Goal: Transaction & Acquisition: Book appointment/travel/reservation

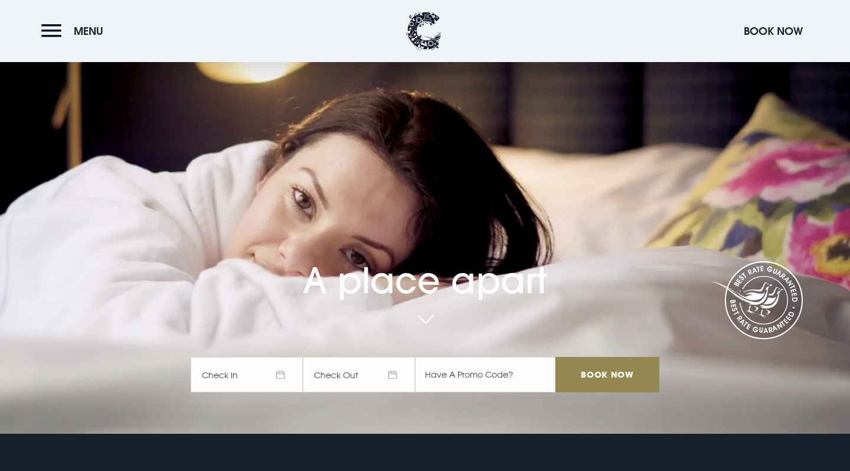
scroll to position [40, 0]
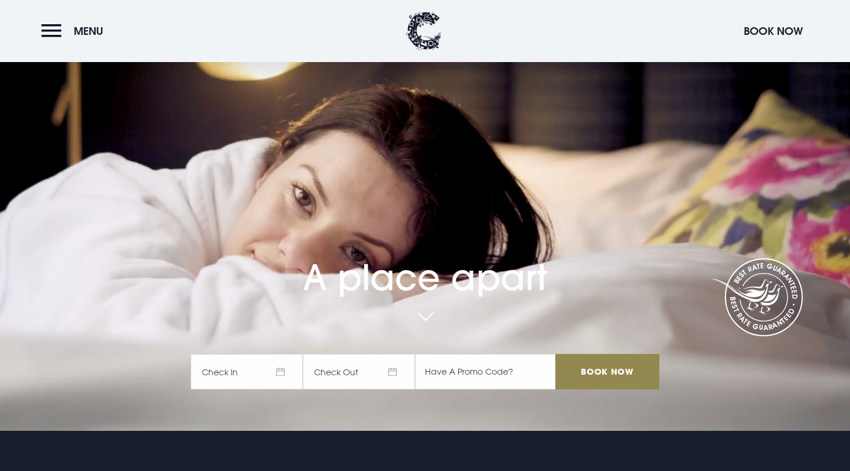
click at [240, 371] on span "Check In" at bounding box center [247, 371] width 112 height 35
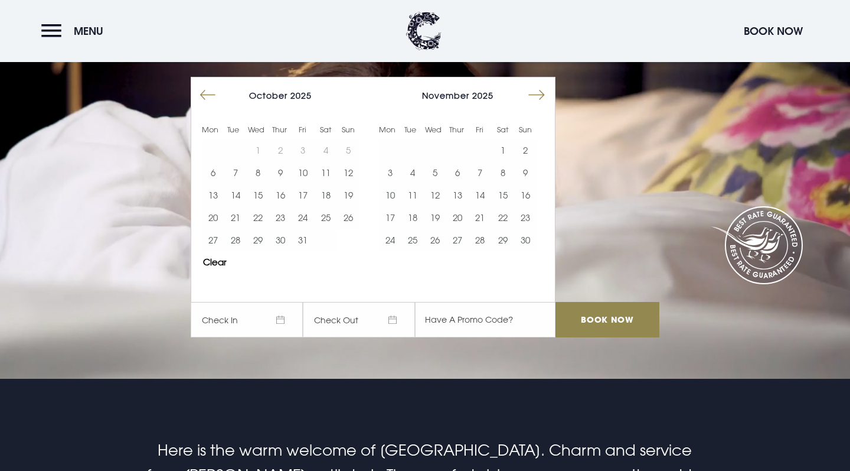
scroll to position [102, 0]
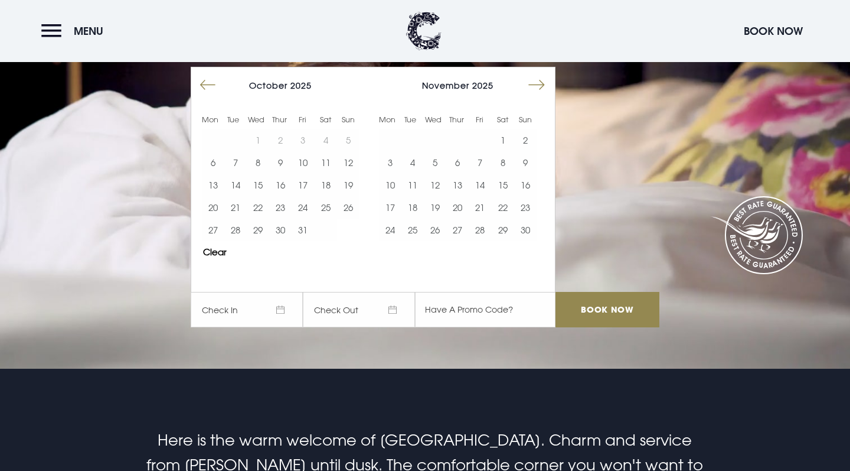
click at [540, 84] on button "Move forward to switch to the next month." at bounding box center [537, 85] width 22 height 22
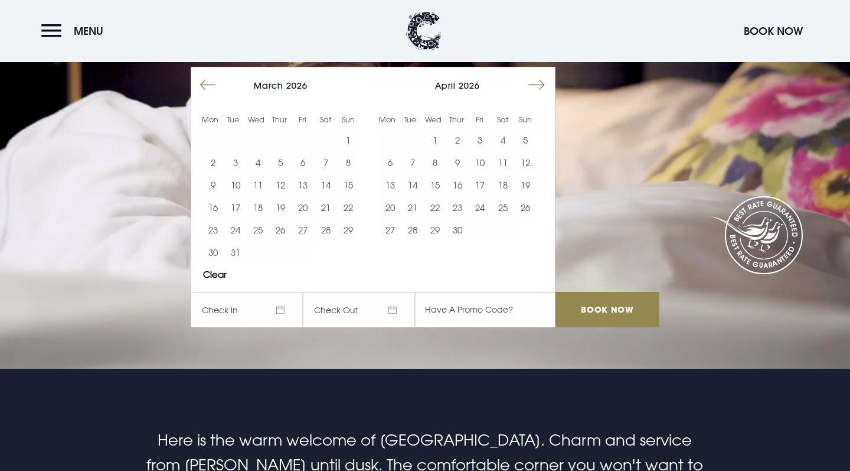
click at [540, 84] on button "Move forward to switch to the next month." at bounding box center [537, 85] width 22 height 22
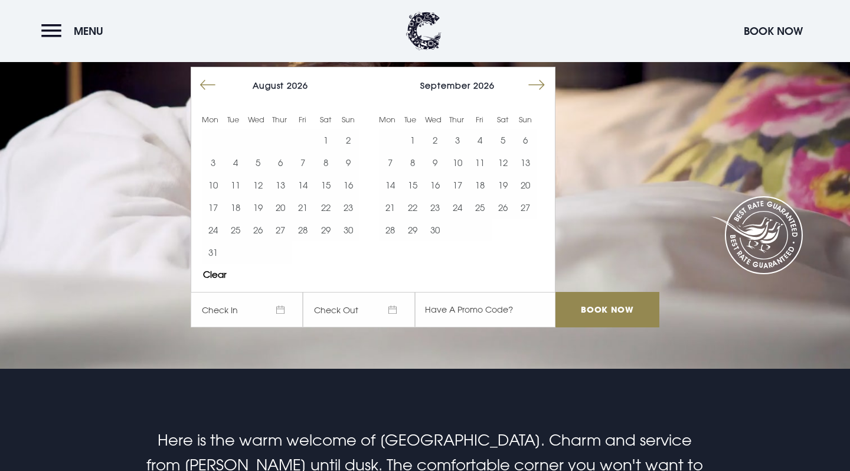
click at [540, 84] on button "Move forward to switch to the next month." at bounding box center [537, 85] width 22 height 22
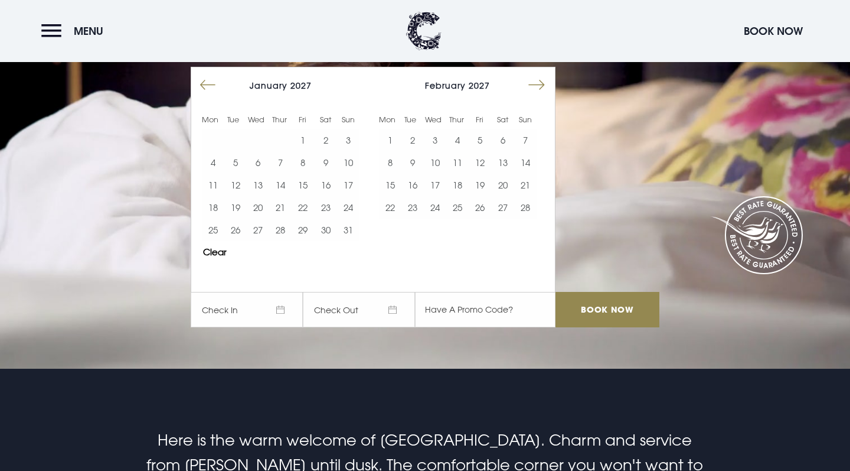
click at [540, 84] on button "Move forward to switch to the next month." at bounding box center [537, 85] width 22 height 22
click at [444, 135] on button "3" at bounding box center [435, 140] width 22 height 22
click at [454, 137] on button "4" at bounding box center [457, 140] width 22 height 22
click at [476, 136] on button "5" at bounding box center [480, 140] width 22 height 22
click at [446, 139] on button "3" at bounding box center [435, 140] width 22 height 22
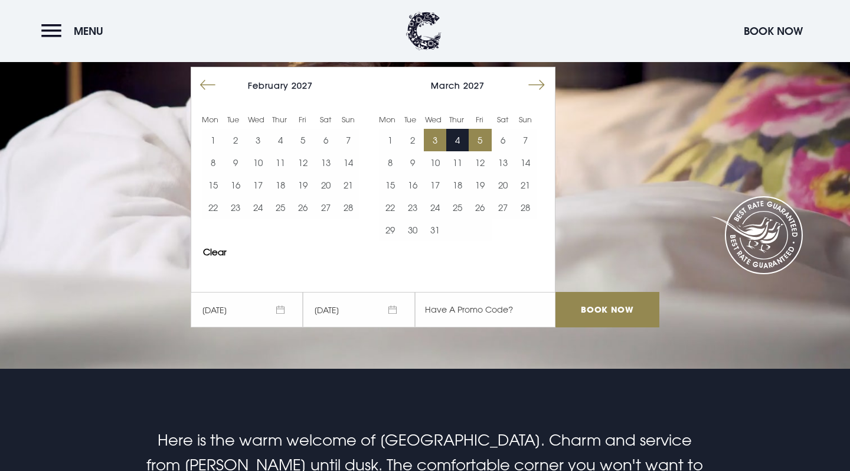
click at [478, 143] on button "5" at bounding box center [480, 140] width 22 height 22
click at [596, 309] on input "Book Now" at bounding box center [608, 309] width 104 height 35
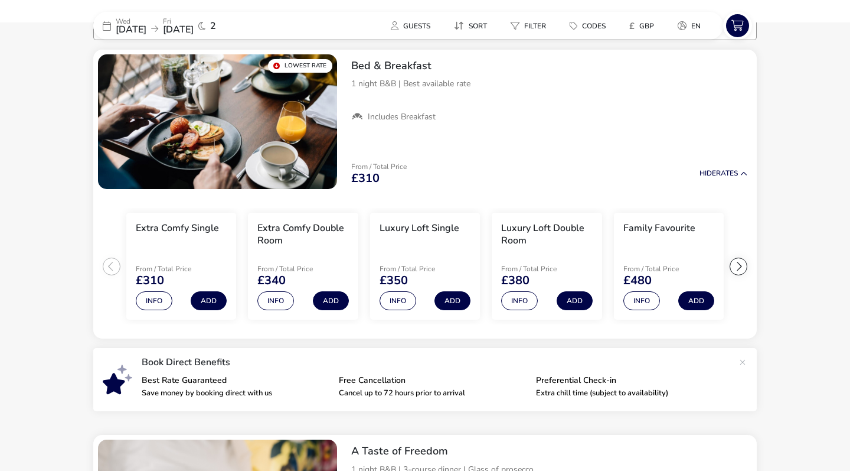
scroll to position [109, 0]
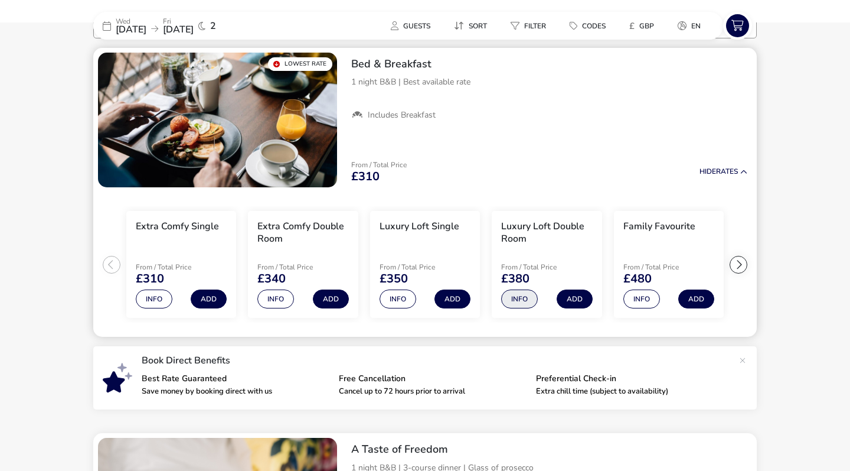
click at [524, 301] on button "Info" at bounding box center [519, 298] width 37 height 19
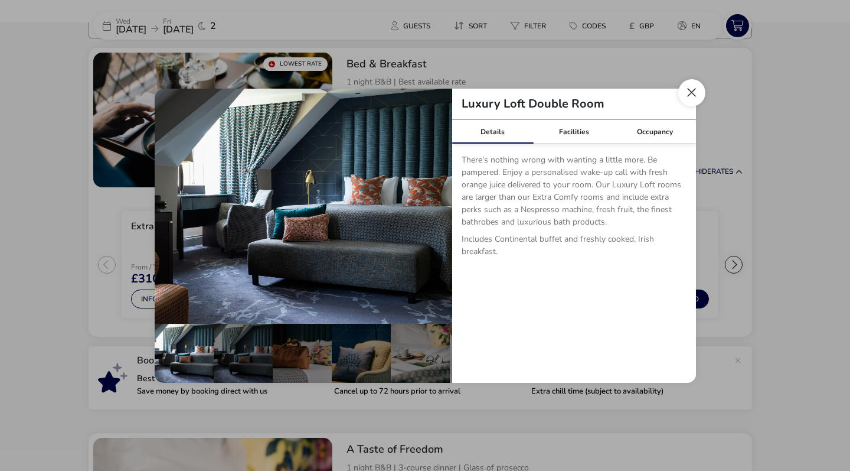
click at [697, 92] on button "Close dialog" at bounding box center [692, 92] width 27 height 27
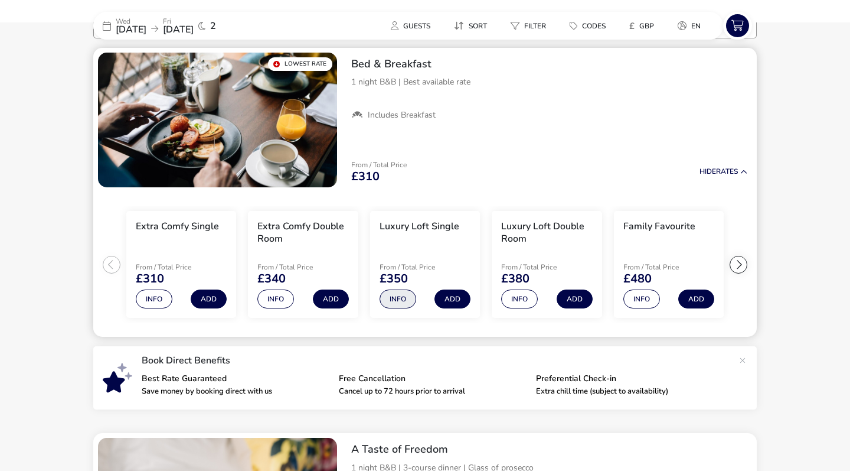
click at [405, 298] on button "Info" at bounding box center [398, 298] width 37 height 19
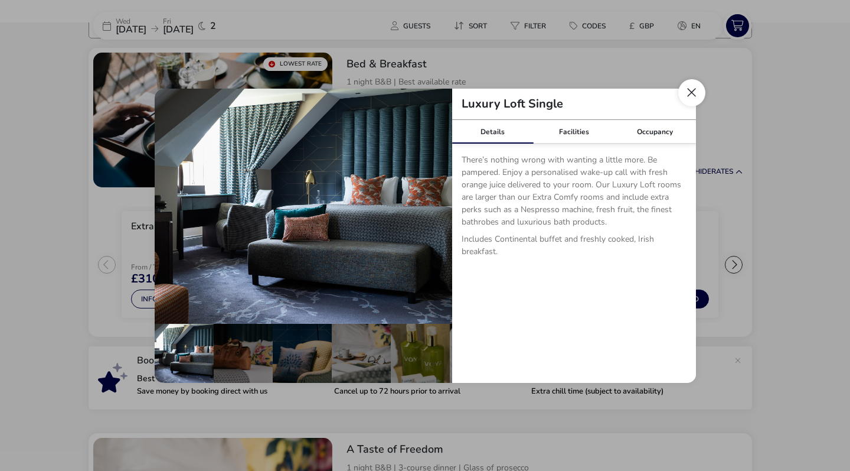
click at [686, 98] on button "Close dialog" at bounding box center [692, 92] width 27 height 27
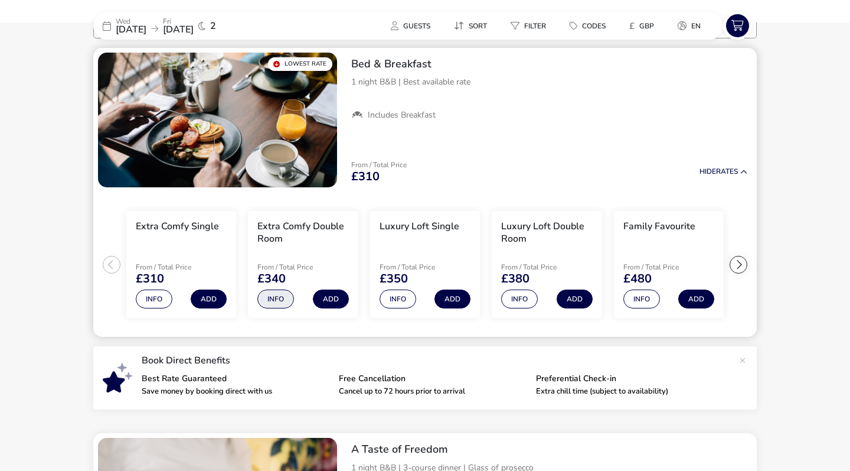
click at [281, 301] on button "Info" at bounding box center [275, 298] width 37 height 19
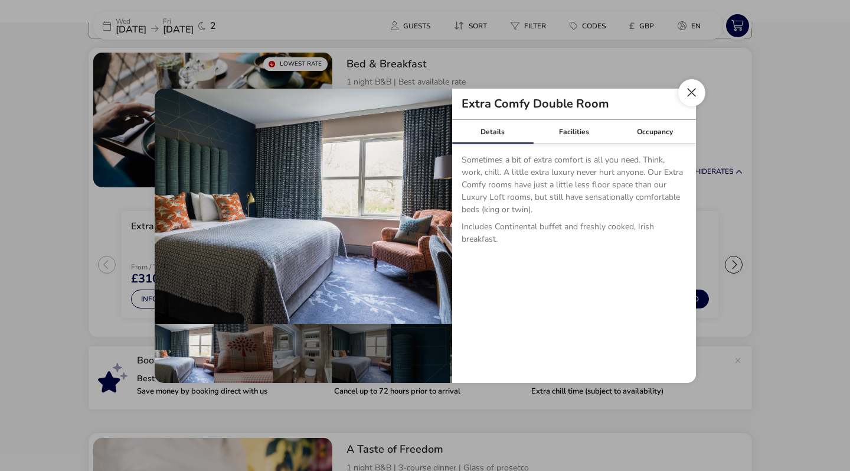
click at [689, 93] on button "Close dialog" at bounding box center [692, 92] width 27 height 27
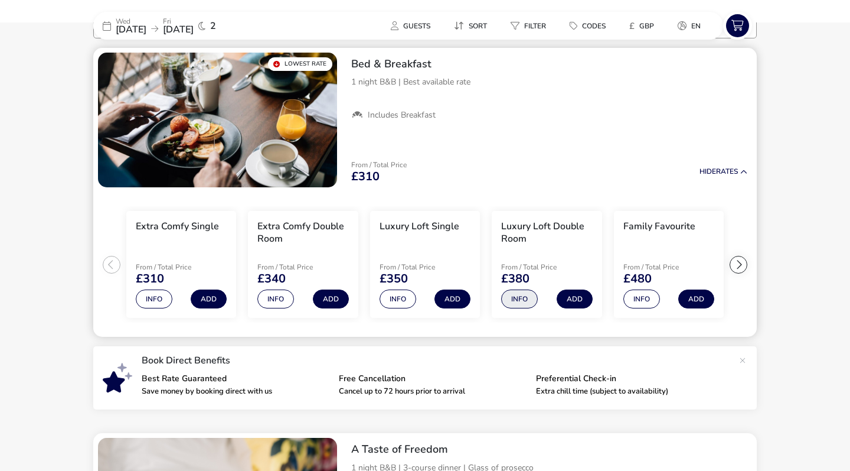
click at [525, 302] on button "Info" at bounding box center [519, 298] width 37 height 19
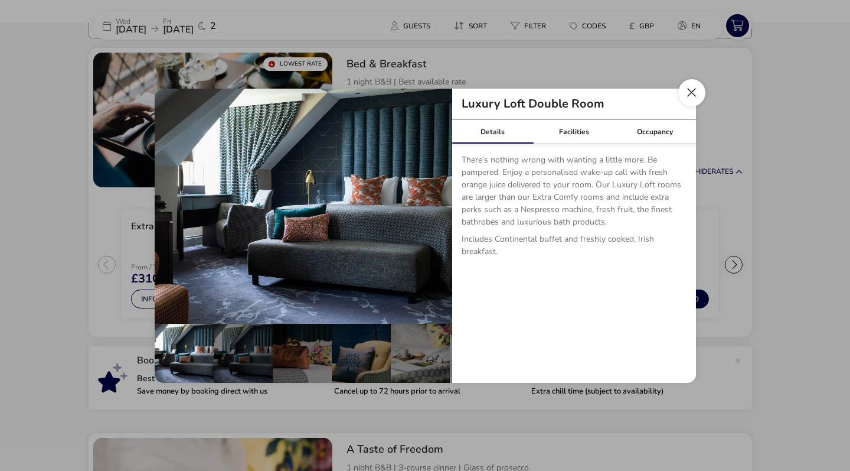
click at [694, 86] on button "Close dialog" at bounding box center [692, 92] width 27 height 27
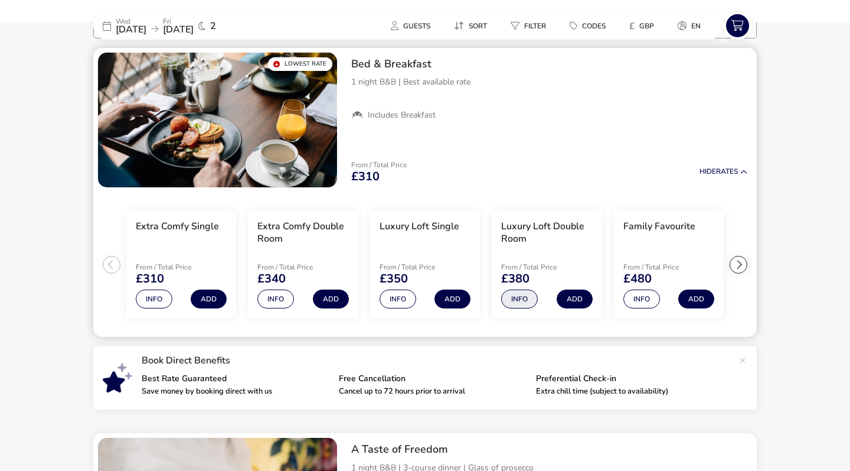
click at [517, 300] on button "Info" at bounding box center [519, 298] width 37 height 19
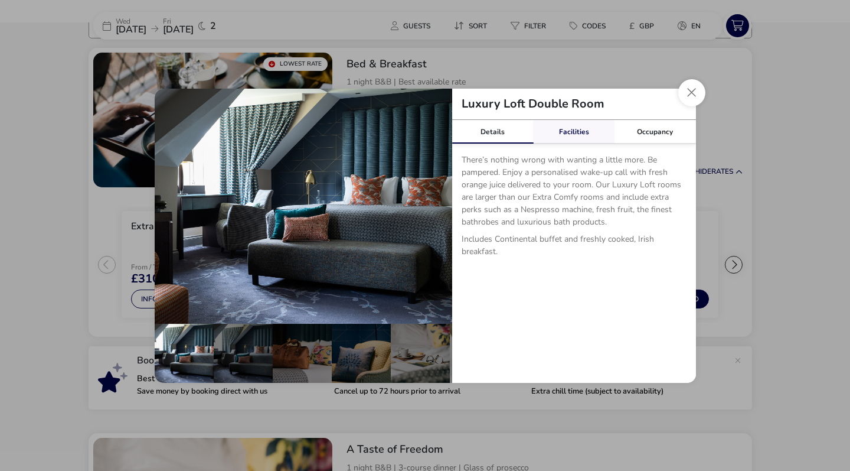
click at [569, 128] on link "Facilities" at bounding box center [574, 132] width 82 height 24
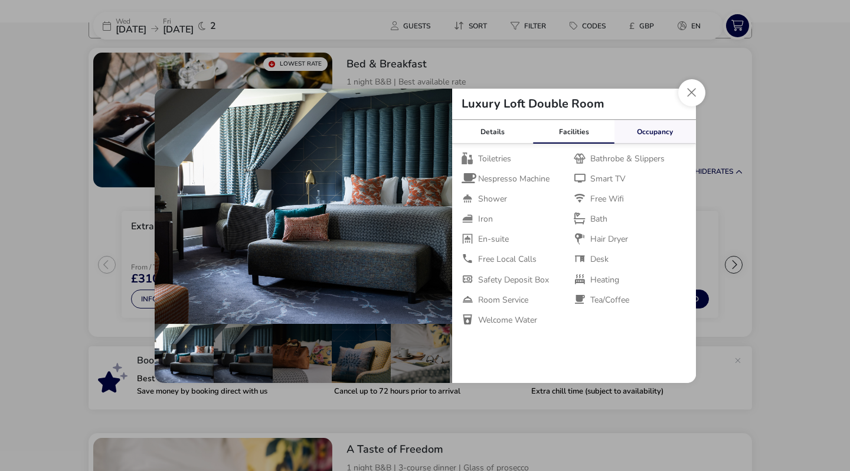
click at [664, 129] on link "Occupancy" at bounding box center [656, 132] width 82 height 24
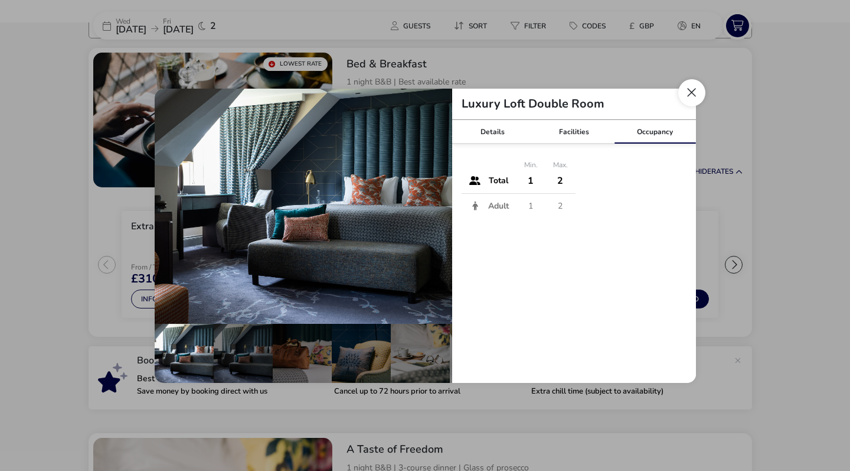
click at [693, 92] on button "Close dialog" at bounding box center [692, 92] width 27 height 27
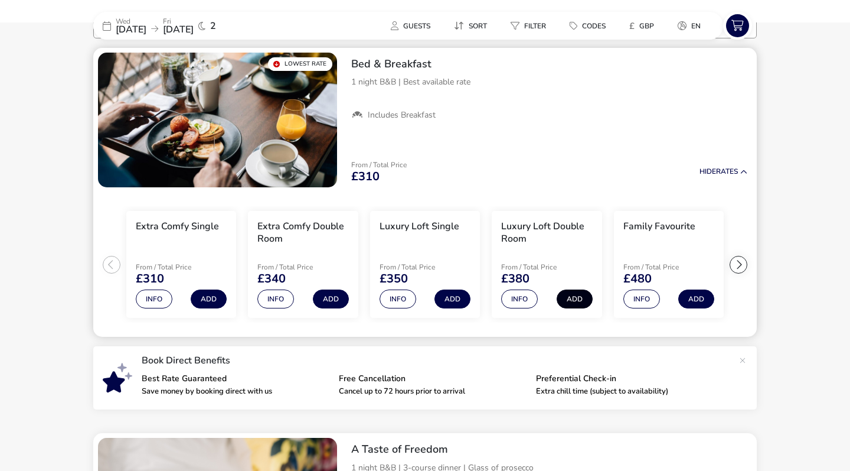
click at [573, 301] on button "Add" at bounding box center [575, 298] width 36 height 19
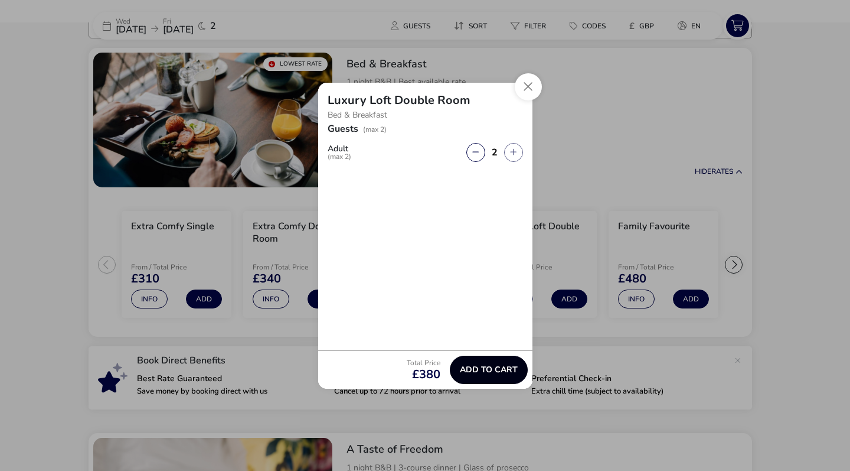
click at [481, 373] on span "Add to cart" at bounding box center [489, 369] width 58 height 9
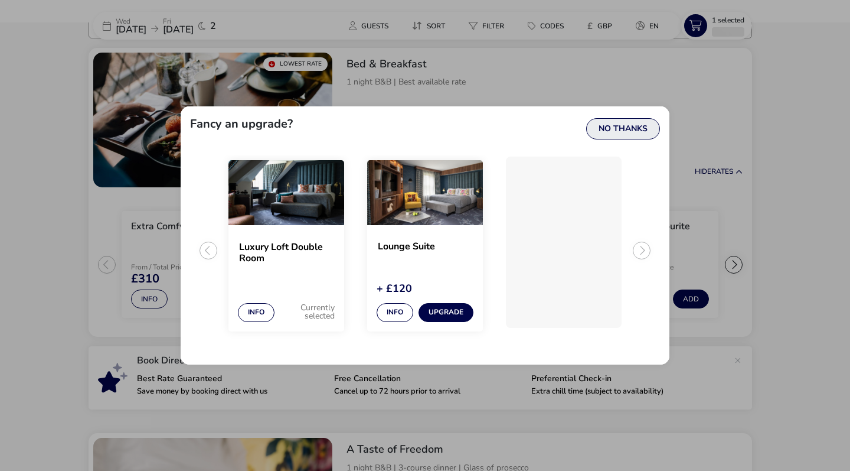
click at [635, 135] on button "No Thanks" at bounding box center [623, 128] width 74 height 21
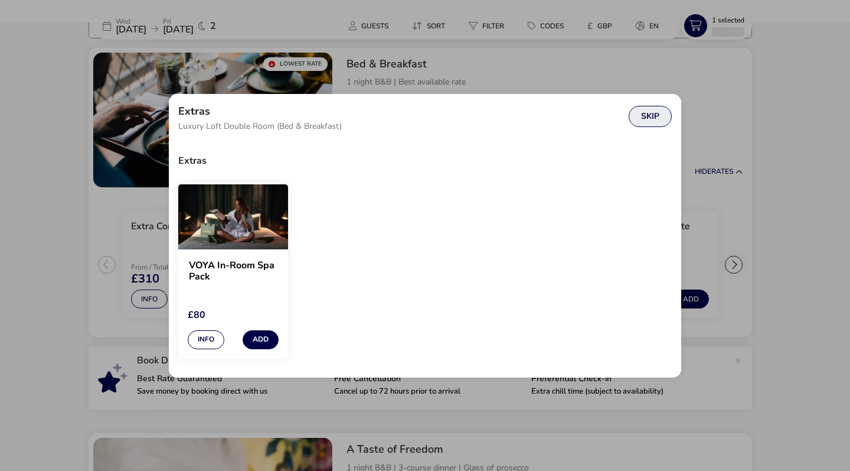
click at [653, 118] on button "Skip" at bounding box center [650, 116] width 43 height 21
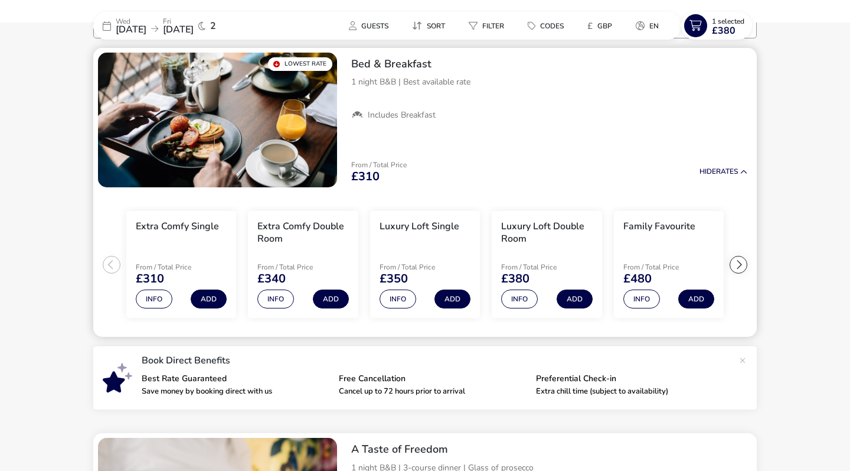
click at [736, 264] on div at bounding box center [739, 265] width 18 height 18
click at [737, 263] on div at bounding box center [739, 265] width 18 height 18
click at [737, 263] on ul "Extra Comfy Single From / Total Price £310 Info Add Extra Comfy Double Room Fro…" at bounding box center [425, 264] width 664 height 145
click at [531, 300] on button "Info" at bounding box center [519, 298] width 37 height 19
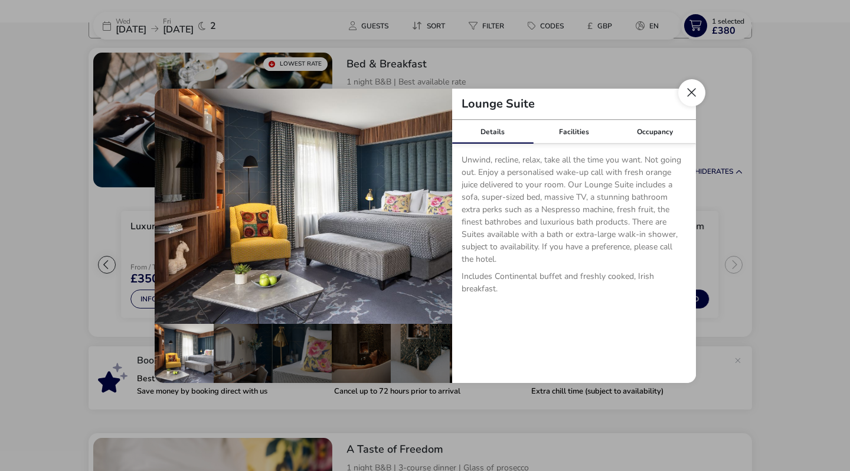
click at [691, 79] on button "Close dialog" at bounding box center [692, 92] width 27 height 27
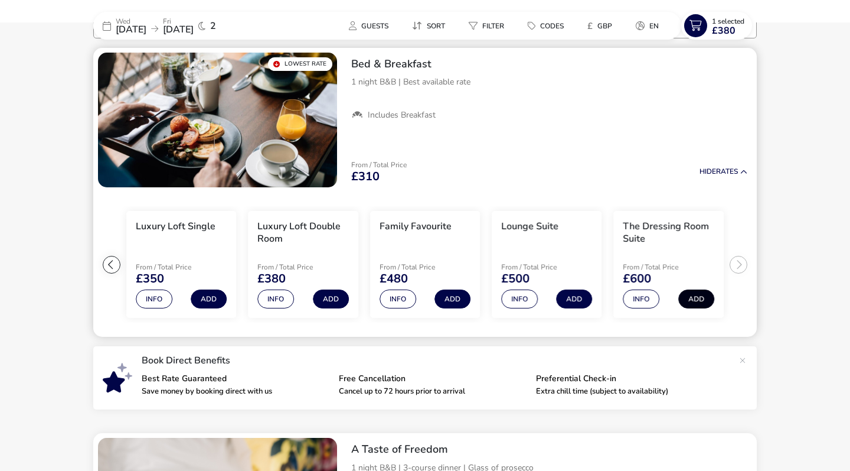
click at [699, 301] on button "Add" at bounding box center [697, 298] width 36 height 19
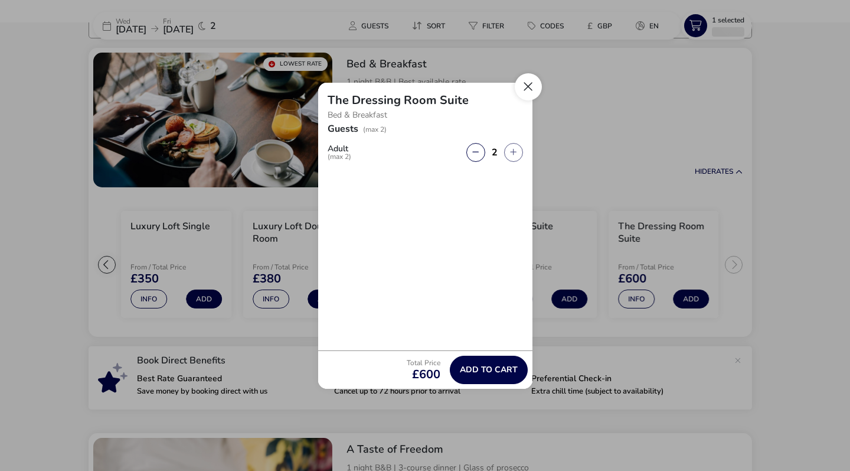
click at [530, 91] on button "Close" at bounding box center [528, 86] width 27 height 27
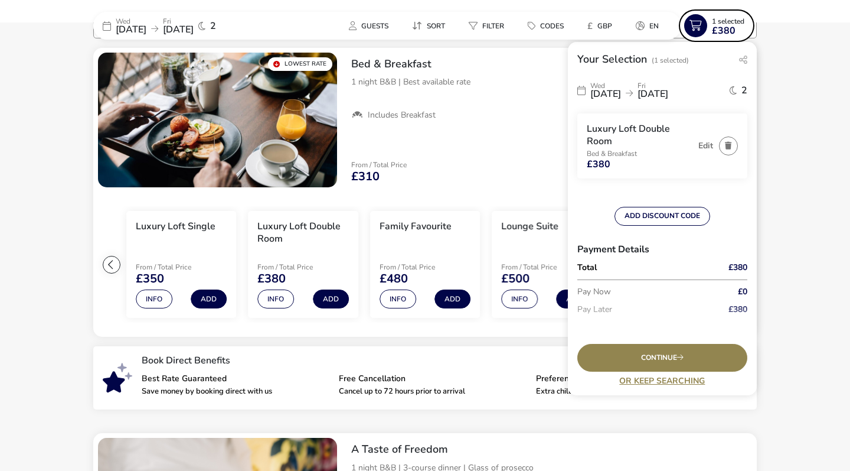
click at [646, 301] on p "Pay Later" at bounding box center [646, 310] width 136 height 18
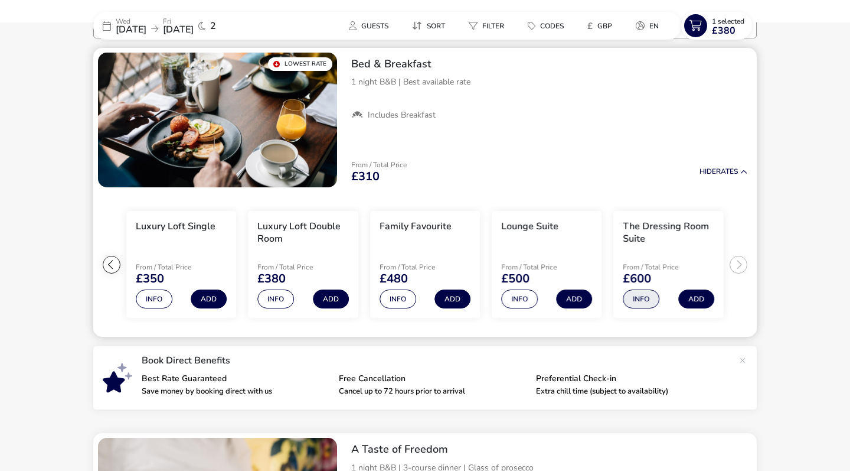
click at [649, 292] on button "Info" at bounding box center [642, 298] width 37 height 19
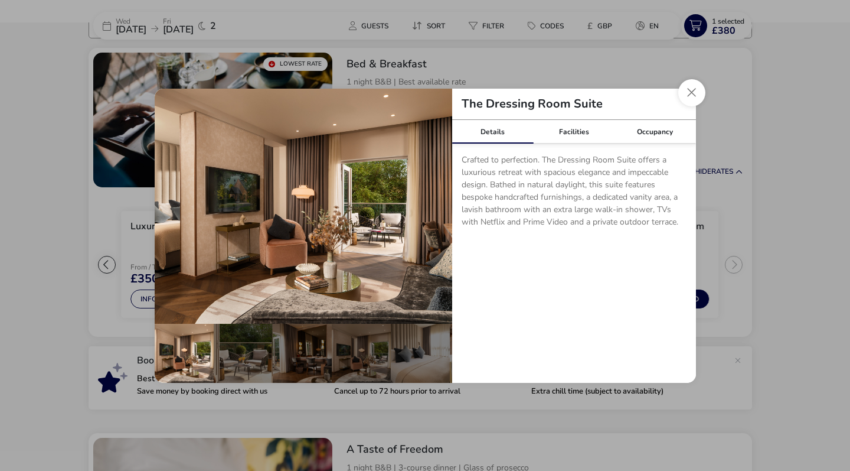
click at [579, 145] on div "Crafted to perfection. The Dressing Room Suite offers a luxurious retreat with …" at bounding box center [574, 195] width 244 height 103
click at [576, 139] on link "Facilities" at bounding box center [574, 132] width 82 height 24
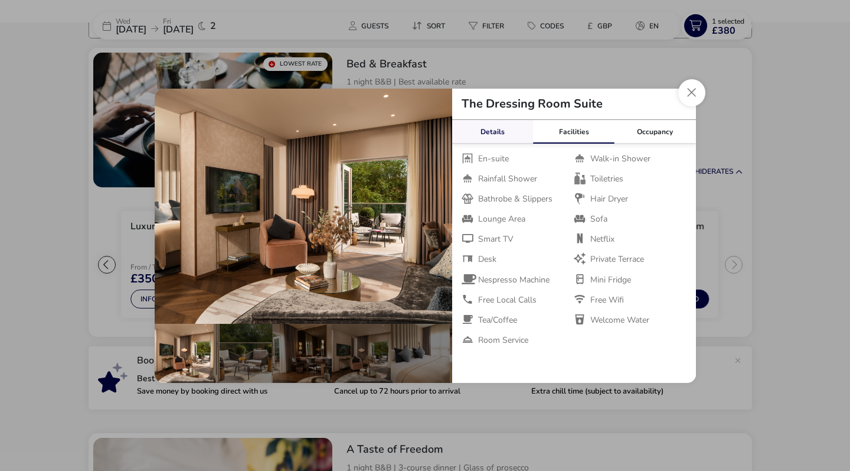
click at [494, 139] on link "Details" at bounding box center [493, 132] width 82 height 24
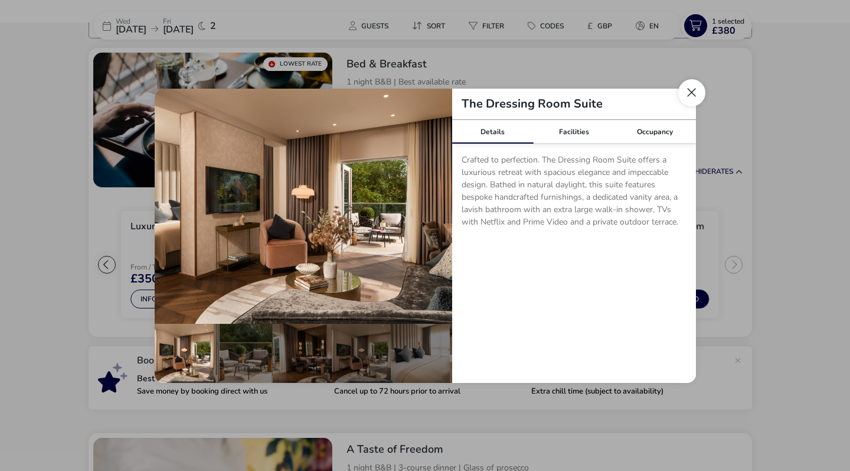
click at [693, 89] on button "Close dialog" at bounding box center [692, 92] width 27 height 27
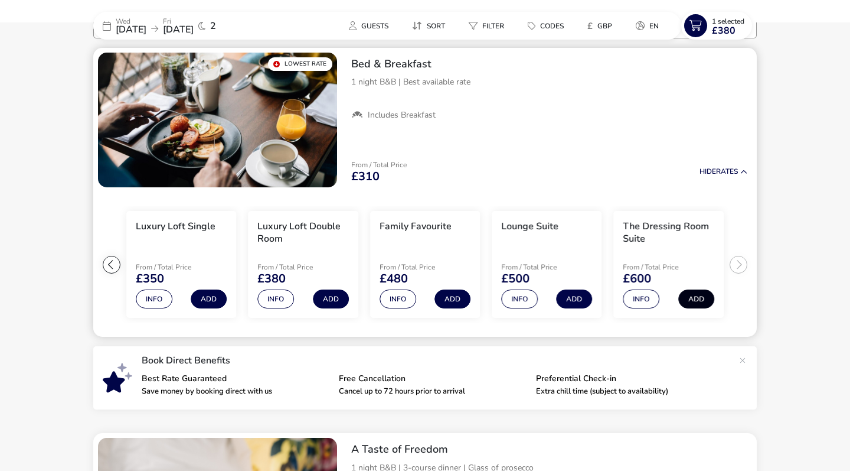
click at [697, 296] on button "Add" at bounding box center [697, 298] width 36 height 19
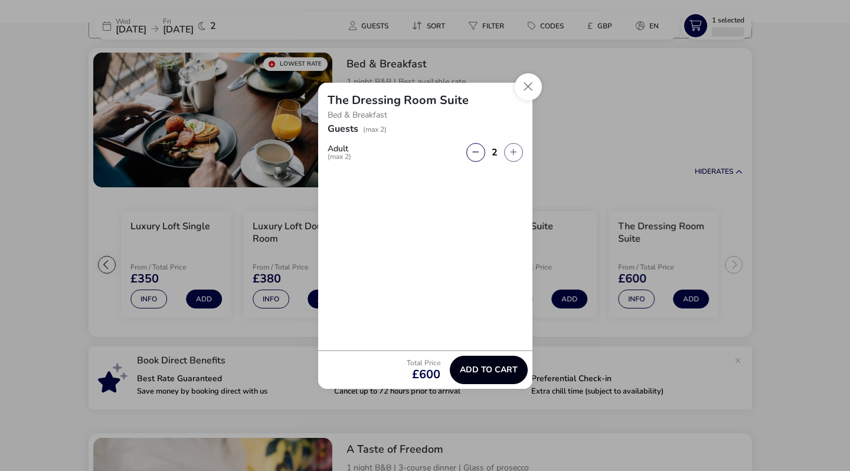
click at [471, 366] on span "Add to cart" at bounding box center [489, 369] width 58 height 9
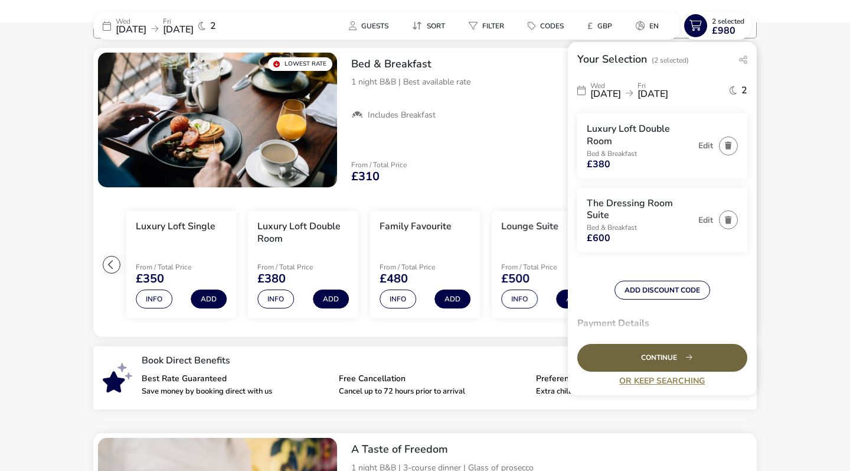
click at [667, 353] on div "Continue" at bounding box center [663, 358] width 170 height 28
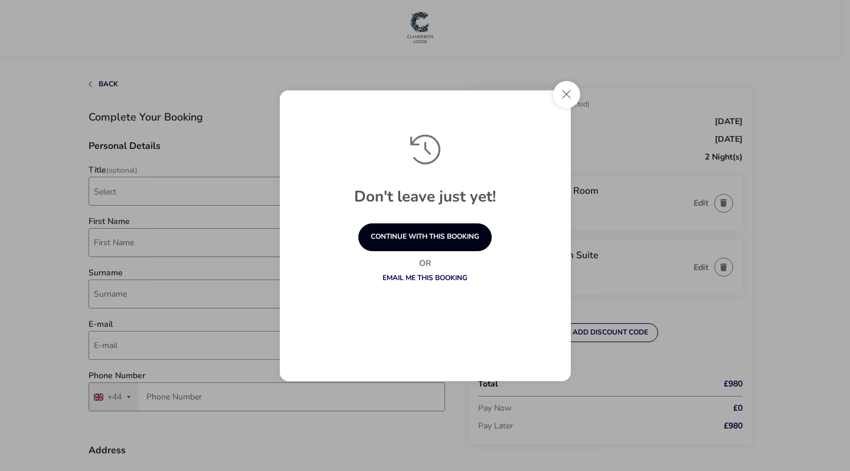
click at [416, 229] on button "continue with this booking" at bounding box center [424, 237] width 133 height 28
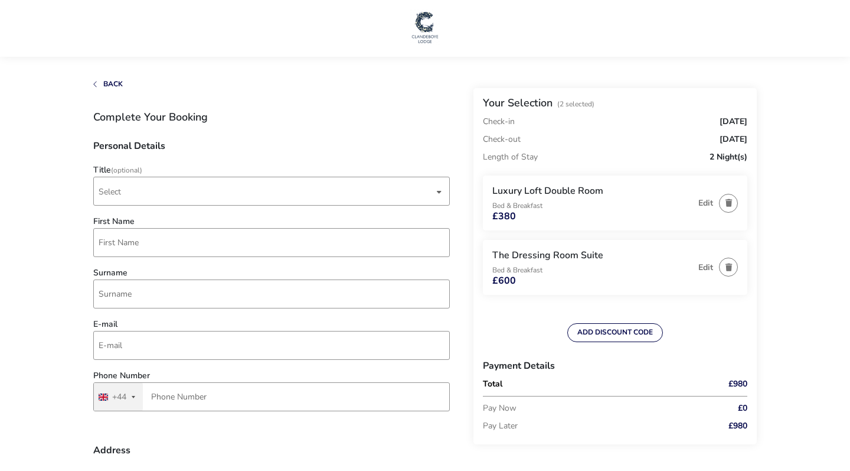
scroll to position [8, 0]
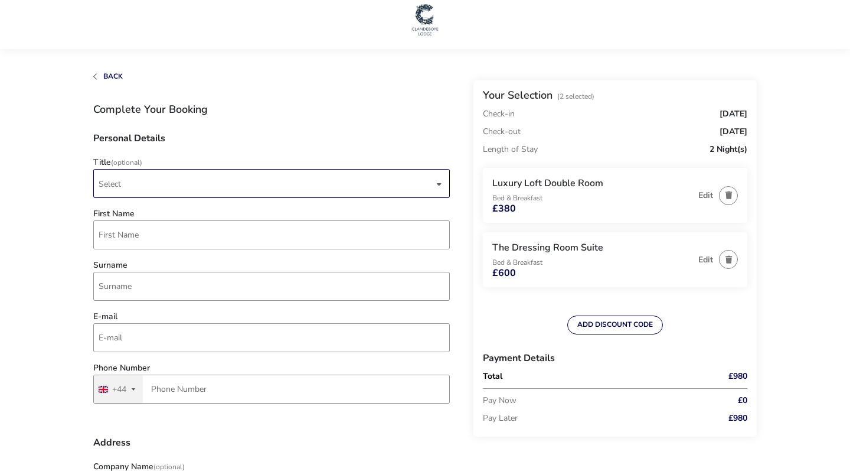
click at [315, 193] on span "Select" at bounding box center [266, 183] width 335 height 28
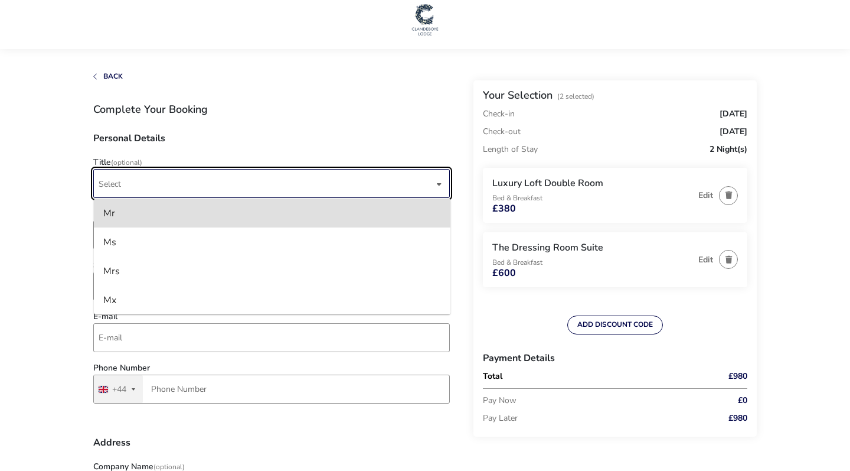
click at [315, 180] on span "Select" at bounding box center [266, 183] width 335 height 28
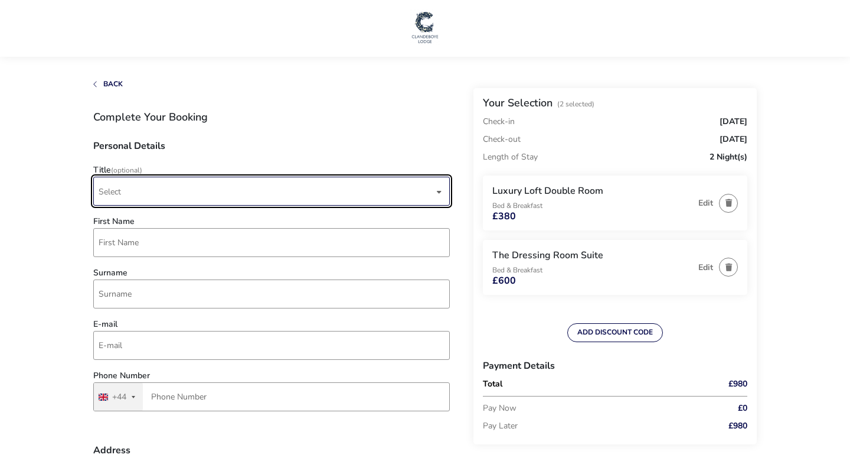
scroll to position [0, 0]
click at [262, 202] on span "Select" at bounding box center [266, 191] width 335 height 28
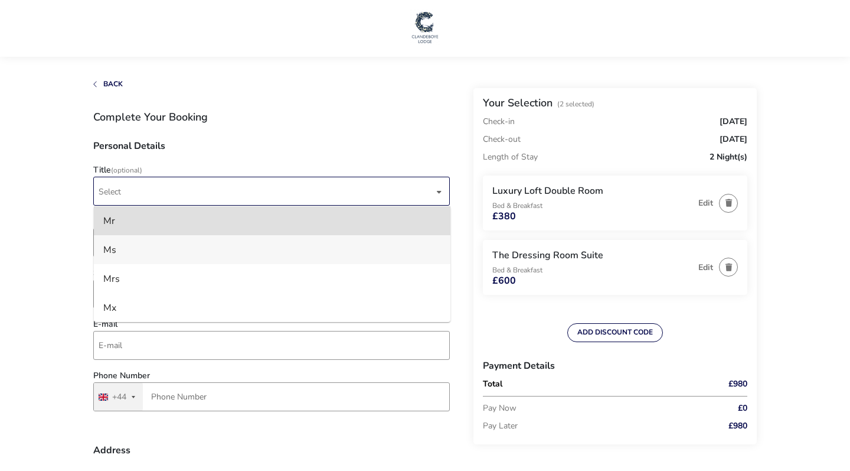
click at [223, 253] on li "Ms" at bounding box center [272, 249] width 357 height 29
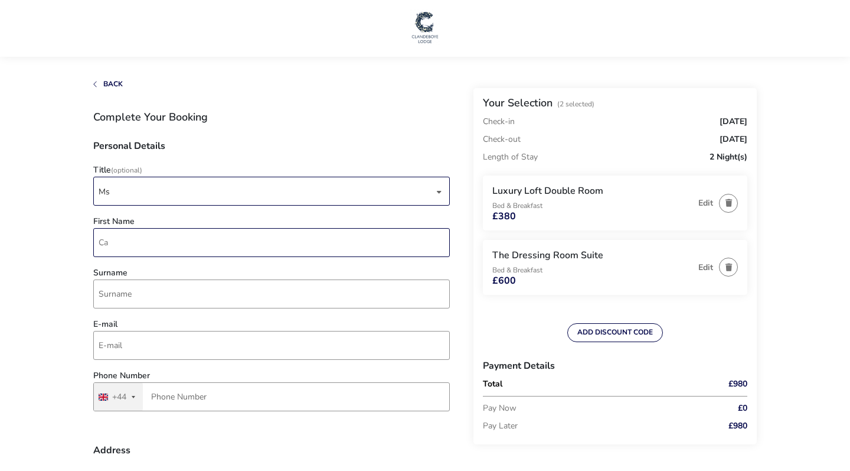
type input "C"
type input "[PERSON_NAME]"
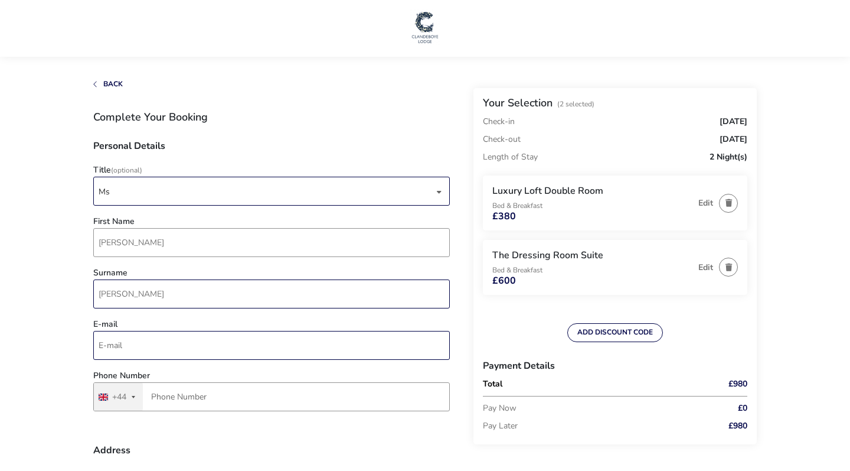
type input "[PERSON_NAME]"
type input "[EMAIL_ADDRESS][DOMAIN_NAME]"
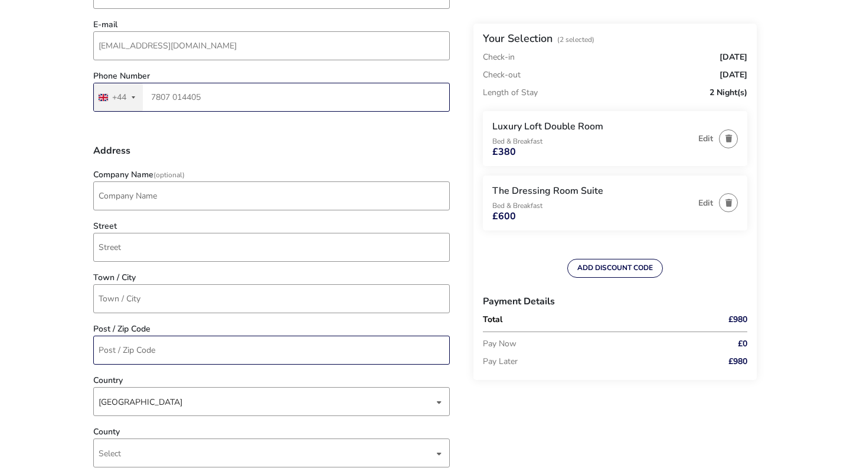
scroll to position [308, 0]
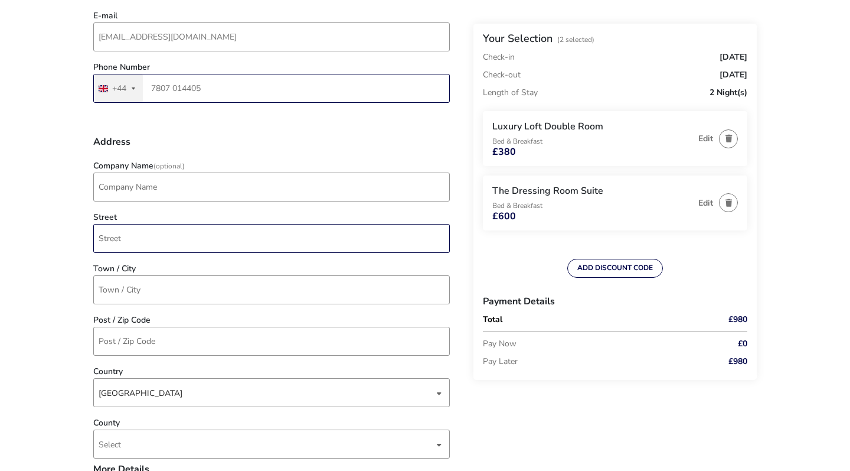
type input "7807 014405"
type input "Knockbreda Road"
type input "[GEOGRAPHIC_DATA]"
click at [99, 239] on input "Knockbreda Road" at bounding box center [271, 238] width 357 height 29
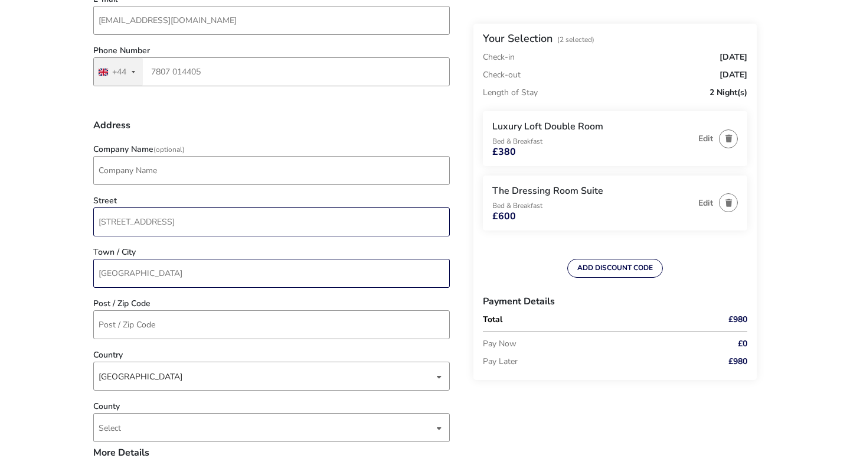
scroll to position [360, 0]
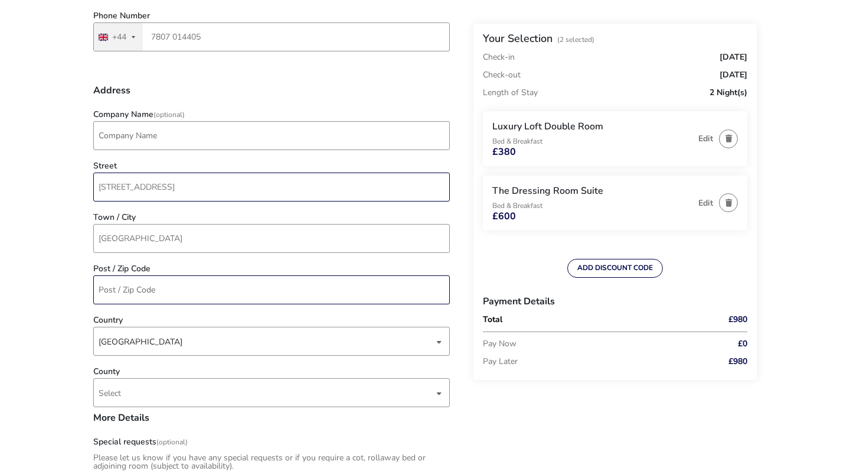
type input "[STREET_ADDRESS]"
type input "BT60JA"
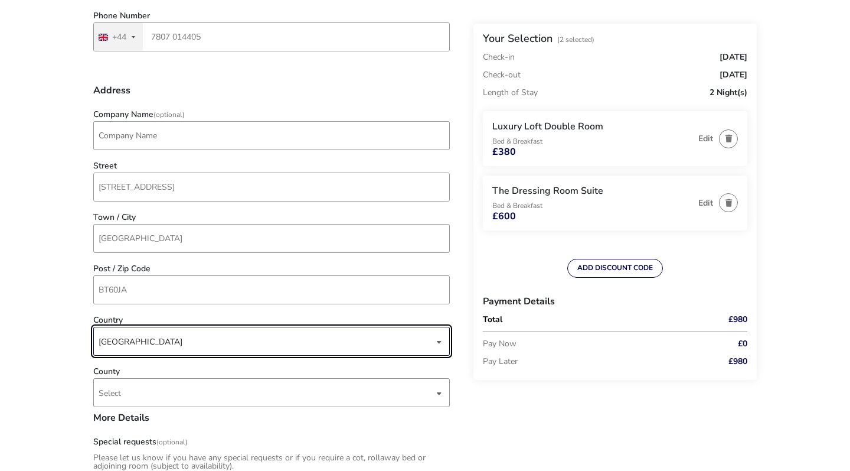
click at [153, 333] on div "[GEOGRAPHIC_DATA]" at bounding box center [266, 341] width 335 height 29
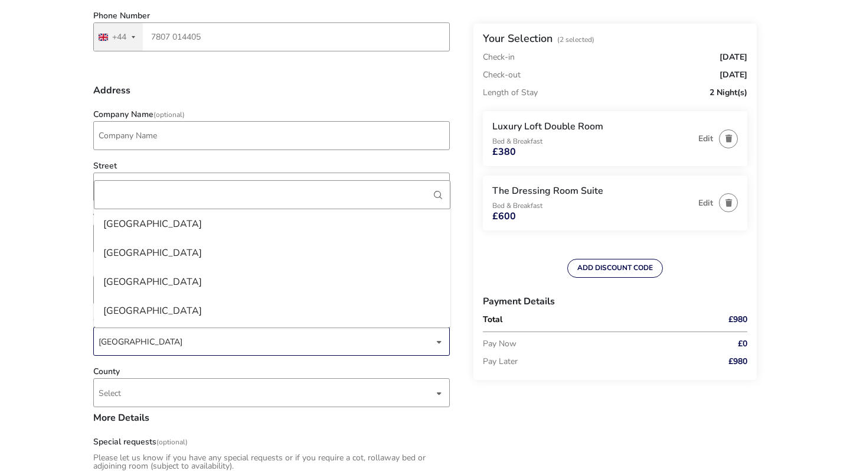
scroll to position [6711, 0]
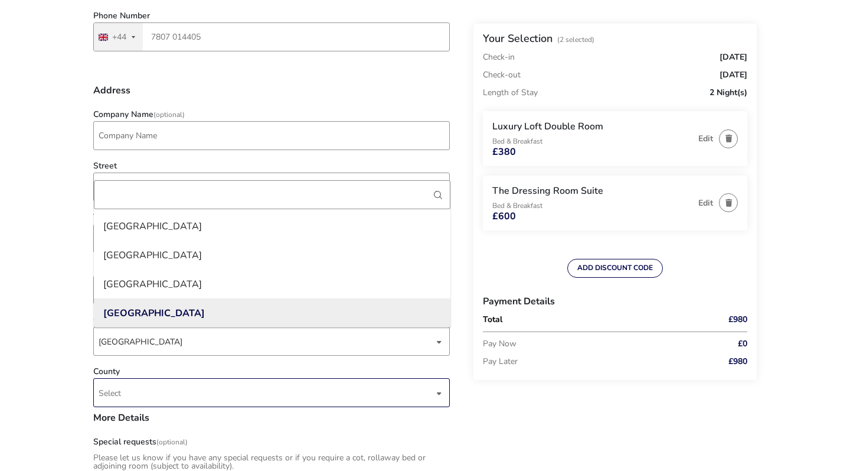
click at [168, 383] on span "Select" at bounding box center [266, 393] width 335 height 28
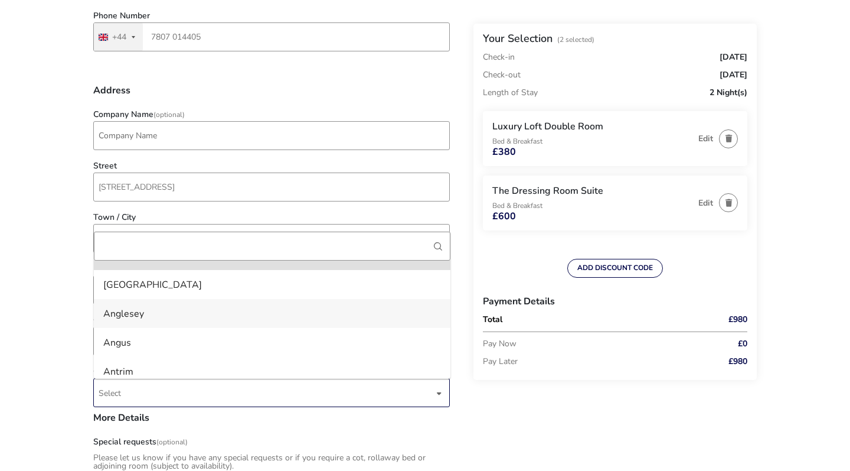
scroll to position [37, 0]
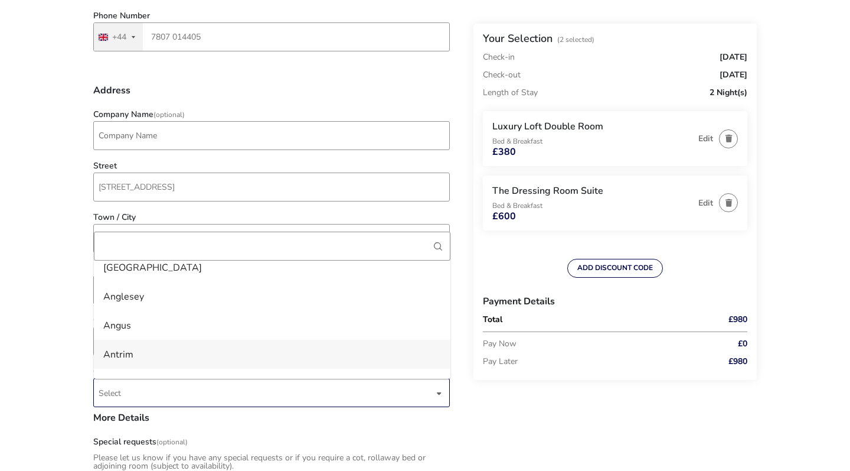
click at [162, 347] on li "Antrim" at bounding box center [272, 354] width 357 height 29
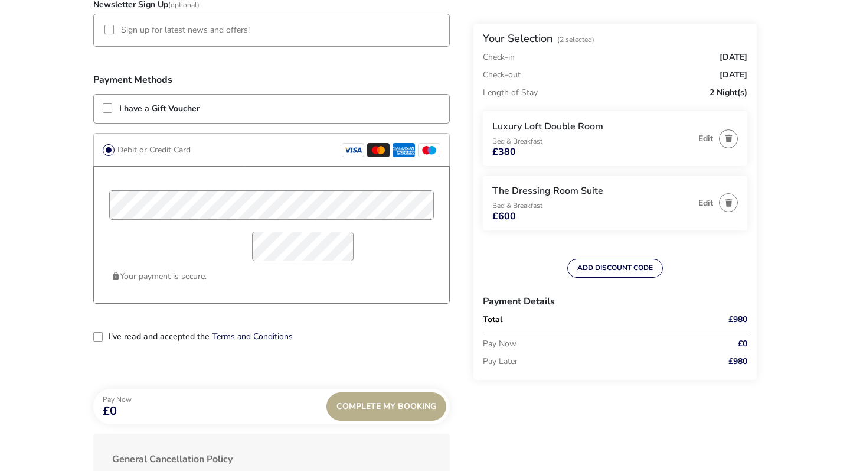
scroll to position [881, 0]
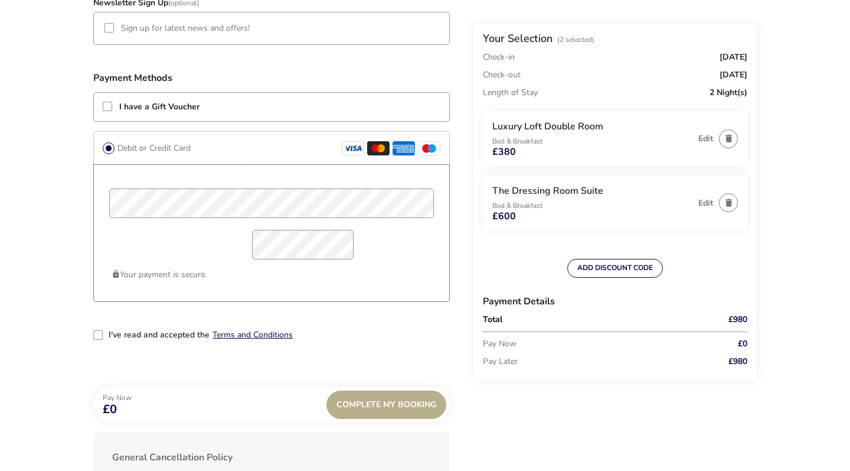
click at [97, 336] on div "2-term_condi" at bounding box center [97, 334] width 9 height 9
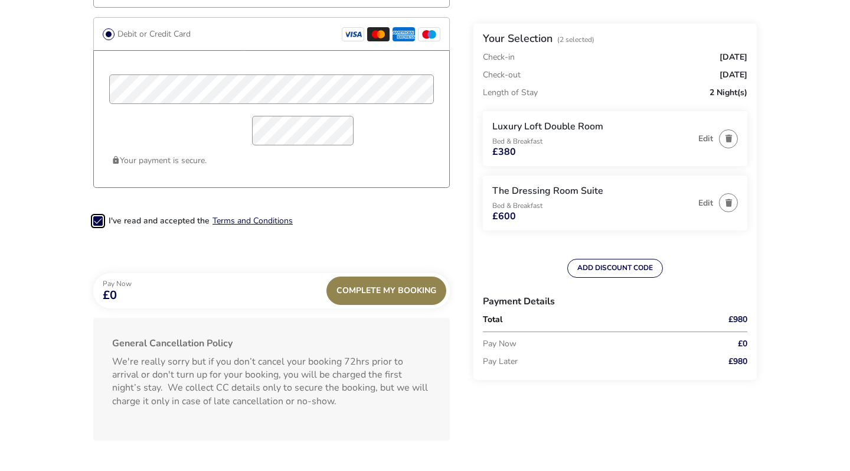
scroll to position [997, 0]
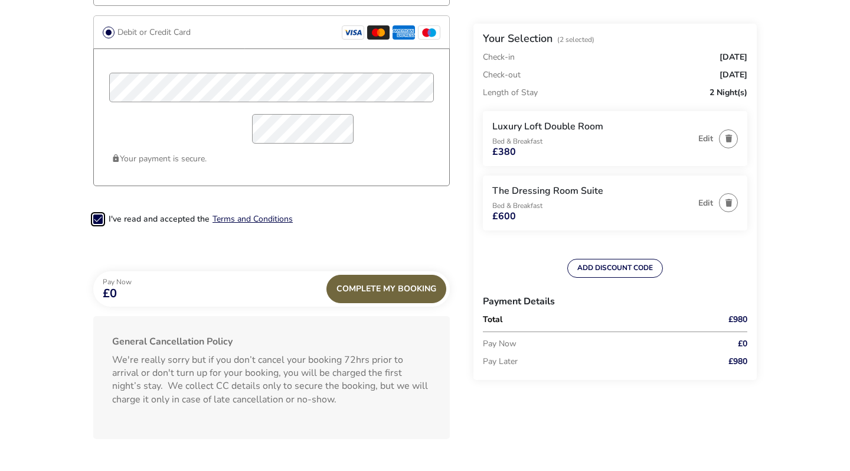
click at [398, 292] on div "Complete My Booking" at bounding box center [387, 289] width 120 height 28
